Goal: Navigation & Orientation: Find specific page/section

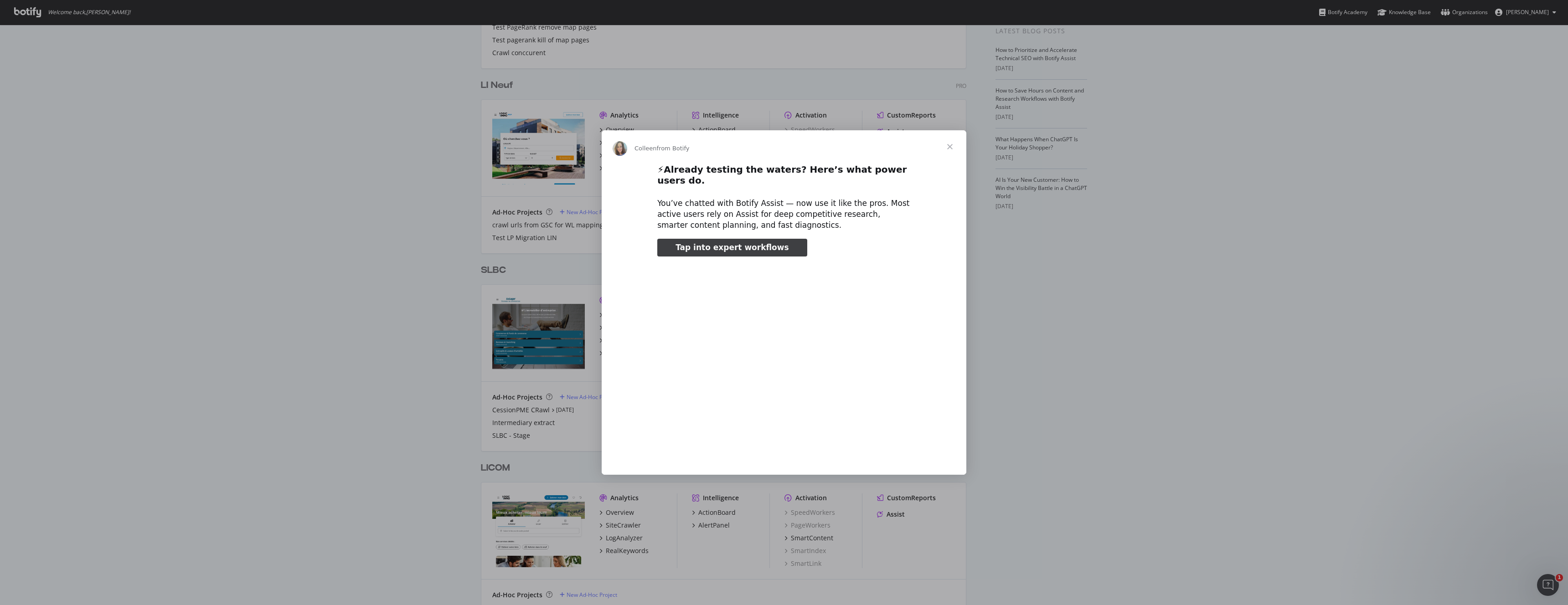
type input "158785"
click at [951, 149] on span "Close" at bounding box center [950, 147] width 33 height 33
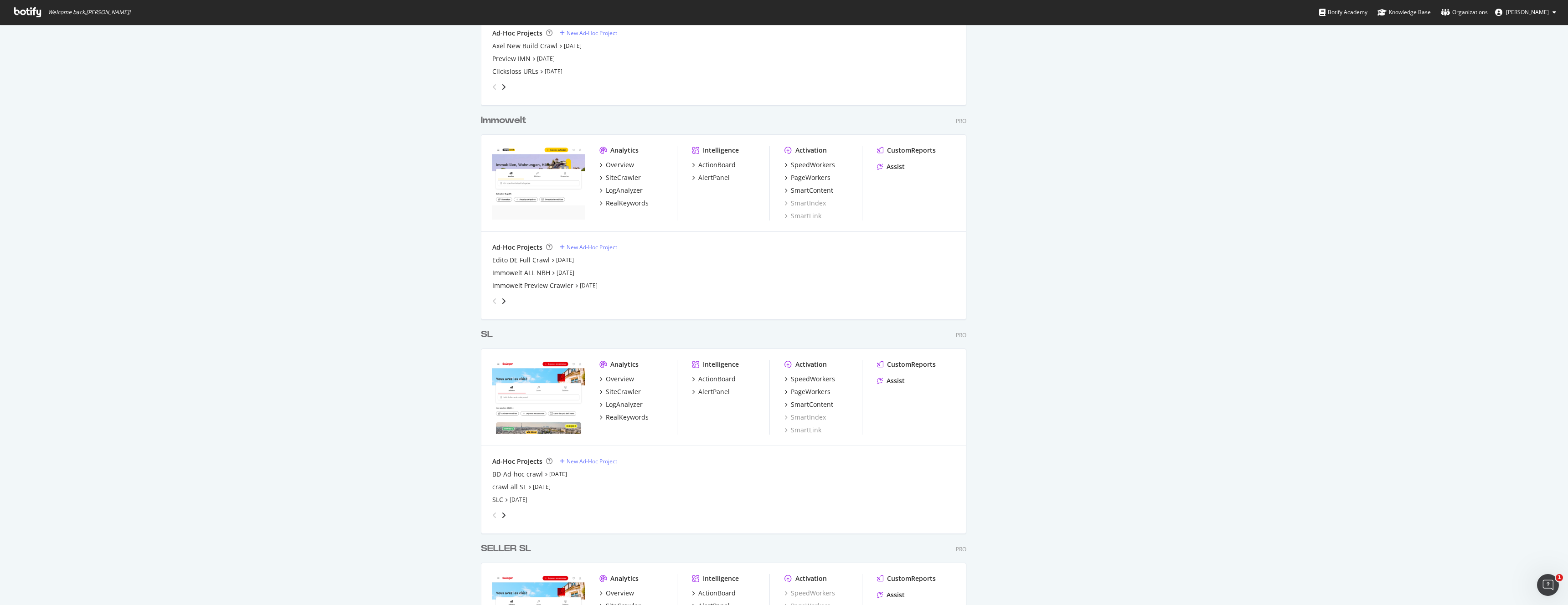
scroll to position [671, 0]
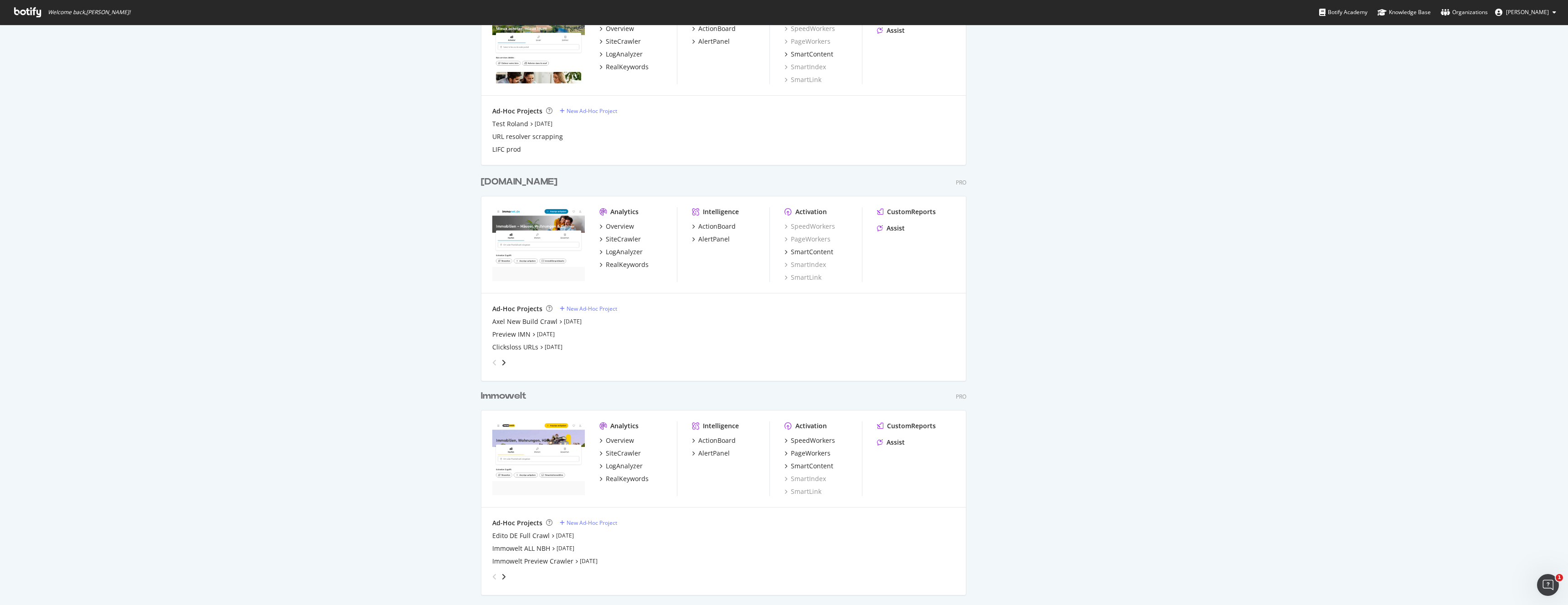
click at [1519, 18] on button "[PERSON_NAME]" at bounding box center [1525, 12] width 75 height 15
click at [1527, 74] on span "Aviv Group" at bounding box center [1516, 71] width 28 height 8
